Goal: Check status

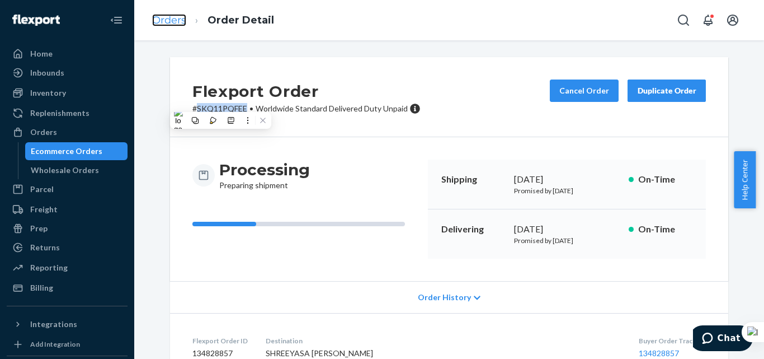
click at [169, 20] on link "Orders" at bounding box center [169, 20] width 34 height 12
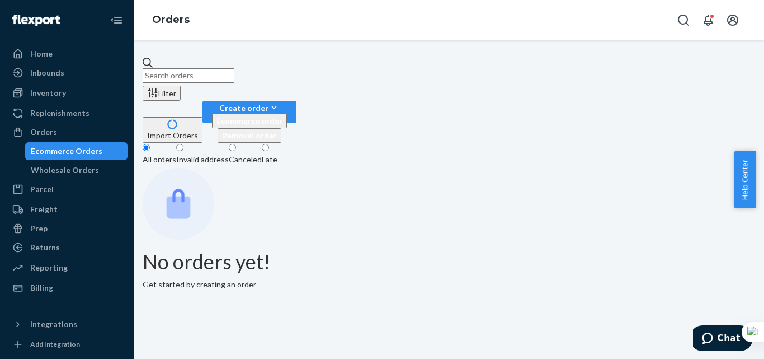
click at [230, 74] on input "text" at bounding box center [189, 75] width 92 height 15
paste input "114-6574057-4286620"
type input "114-6574057-4286620"
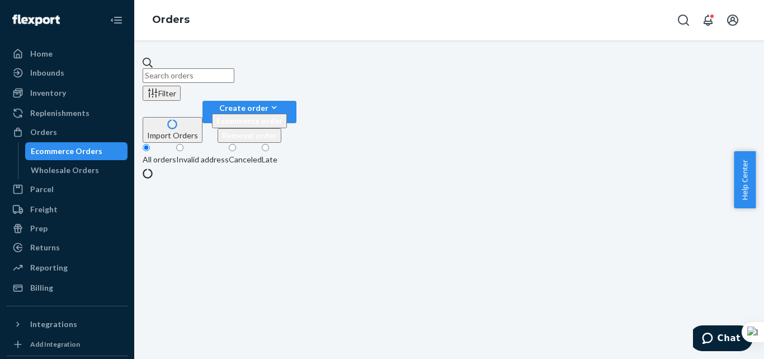
paste input "114-6574057-4286620"
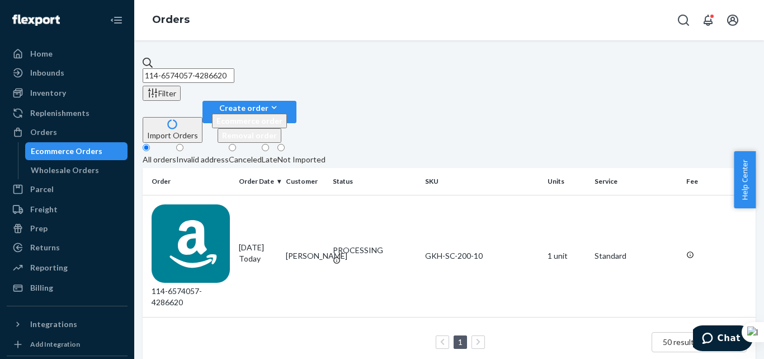
click at [234, 76] on input "114-6574057-4286620" at bounding box center [189, 75] width 92 height 15
paste input "3-4651099-9813027"
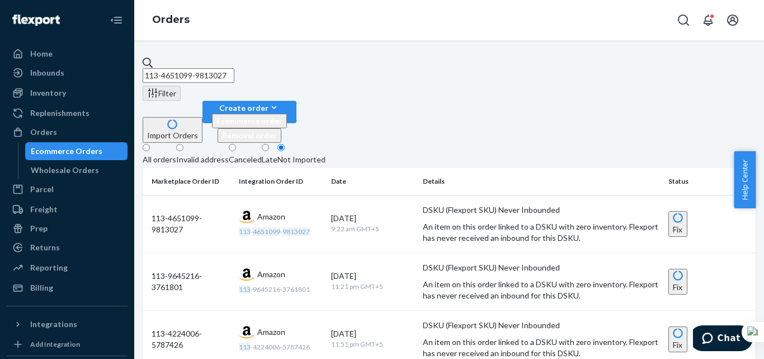
click at [176, 154] on div "All orders" at bounding box center [160, 159] width 34 height 11
click at [150, 144] on input "All orders" at bounding box center [146, 147] width 7 height 7
click at [166, 154] on div "All orders" at bounding box center [160, 159] width 34 height 11
click at [150, 144] on input "All orders" at bounding box center [146, 147] width 7 height 7
click at [215, 69] on input "113-4651099-9813027" at bounding box center [189, 75] width 92 height 15
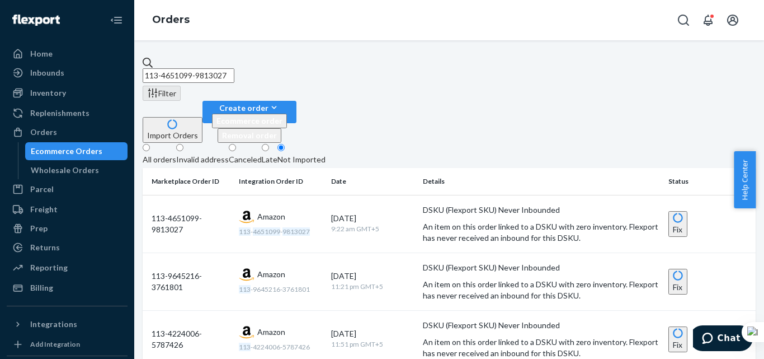
click at [215, 69] on input "113-4651099-9813027" at bounding box center [189, 75] width 92 height 15
paste input "0492583-6680208"
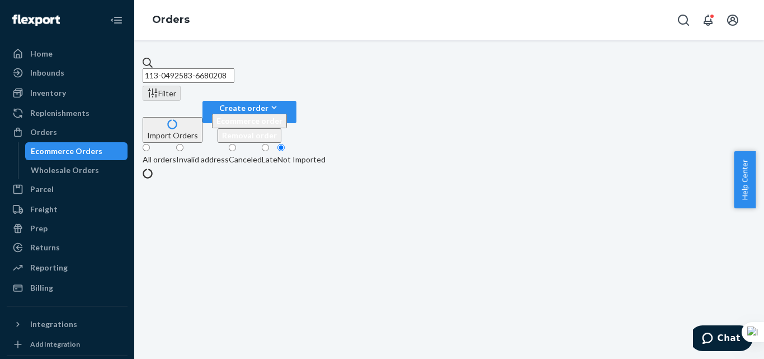
click at [176, 154] on div "All orders" at bounding box center [160, 159] width 34 height 11
click at [150, 144] on input "All orders" at bounding box center [146, 147] width 7 height 7
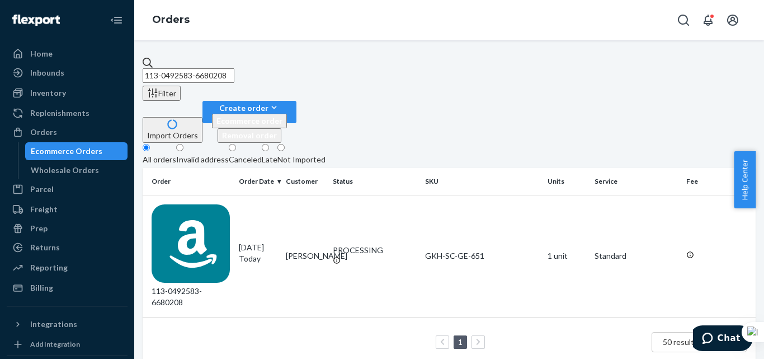
click at [199, 68] on input "113-0492583-6680208" at bounding box center [189, 75] width 92 height 15
paste input "4-0584928-7962603"
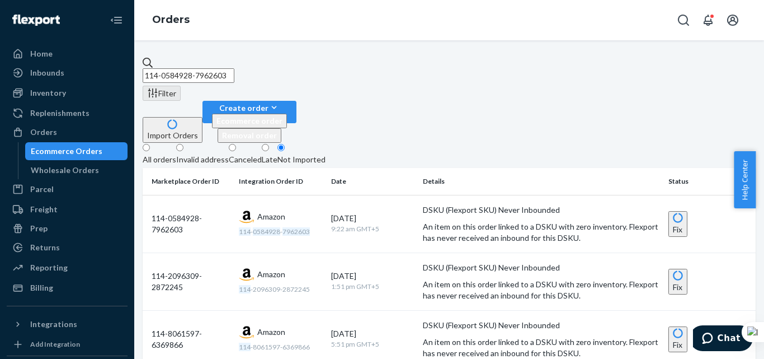
click at [208, 68] on input "114-0584928-7962603" at bounding box center [189, 75] width 92 height 15
paste input "[PHONE_NUMBER]"
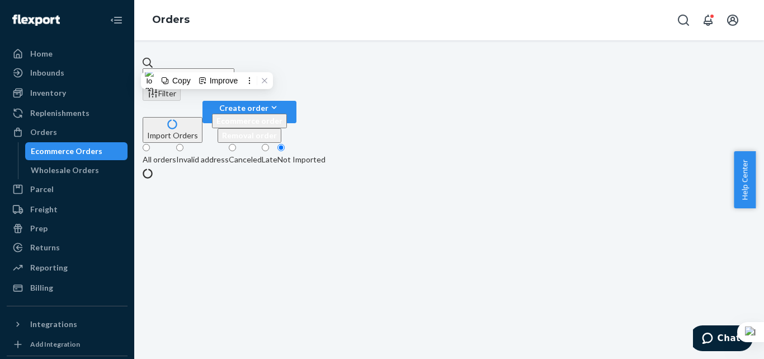
type input "113-3647774-9560203"
click at [171, 154] on div "All orders" at bounding box center [160, 159] width 34 height 11
click at [150, 144] on input "All orders" at bounding box center [146, 147] width 7 height 7
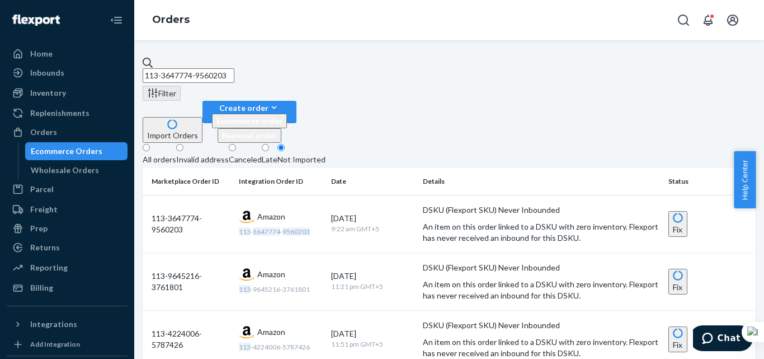
click at [176, 154] on div "All orders" at bounding box center [160, 159] width 34 height 11
click at [150, 144] on input "All orders" at bounding box center [146, 147] width 7 height 7
